Goal: Navigation & Orientation: Find specific page/section

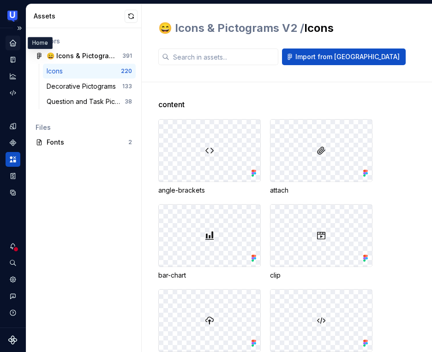
click at [10, 43] on icon "Home" at bounding box center [13, 43] width 6 height 6
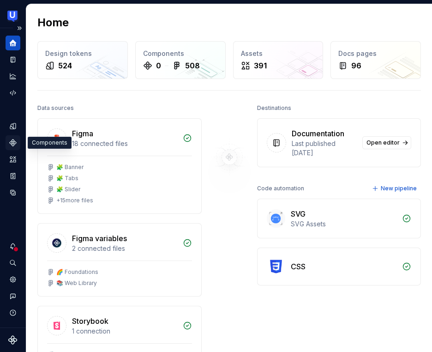
click at [13, 142] on icon "Components" at bounding box center [13, 142] width 8 height 8
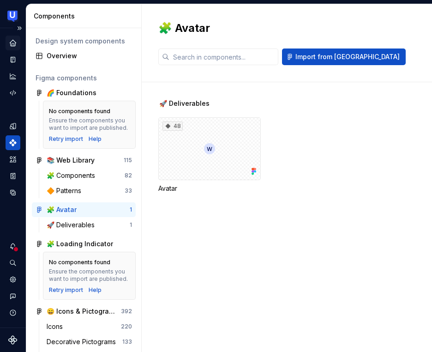
click at [14, 43] on icon "Home" at bounding box center [13, 43] width 6 height 6
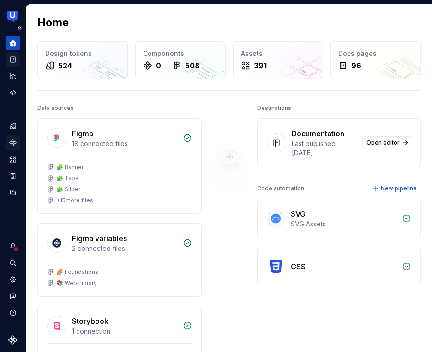
click at [14, 60] on icon "Documentation" at bounding box center [13, 60] width 5 height 6
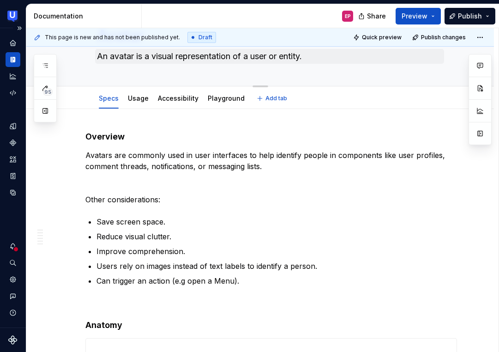
scroll to position [79, 0]
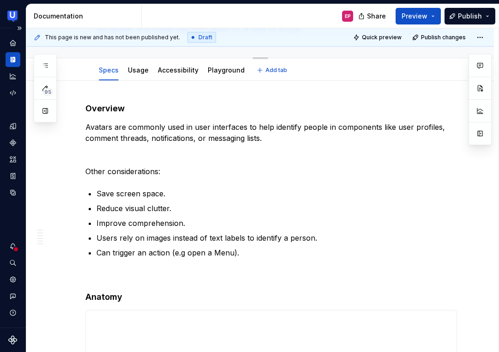
type textarea "*"
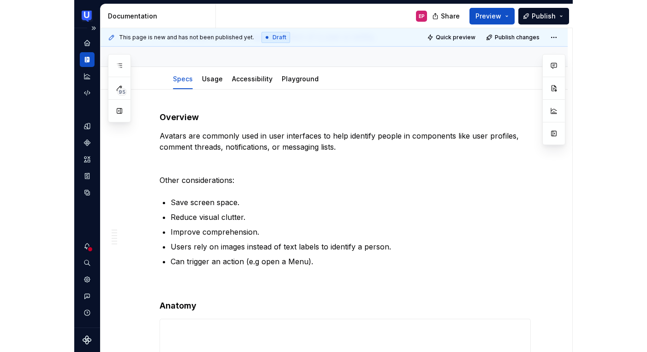
scroll to position [0, 0]
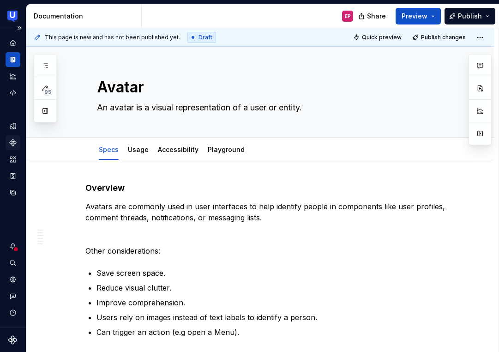
click at [14, 142] on icon "Components" at bounding box center [13, 142] width 6 height 6
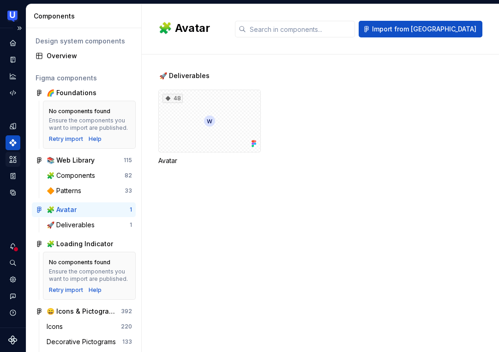
click at [14, 161] on icon "Assets" at bounding box center [13, 159] width 6 height 6
